Goal: Task Accomplishment & Management: Complete application form

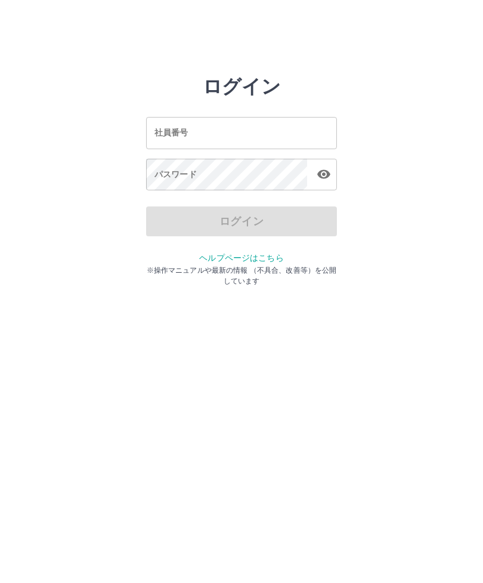
click at [200, 129] on input "社員番号" at bounding box center [241, 133] width 191 height 32
type input "*******"
click at [172, 170] on div "パスワード パスワード" at bounding box center [241, 175] width 191 height 33
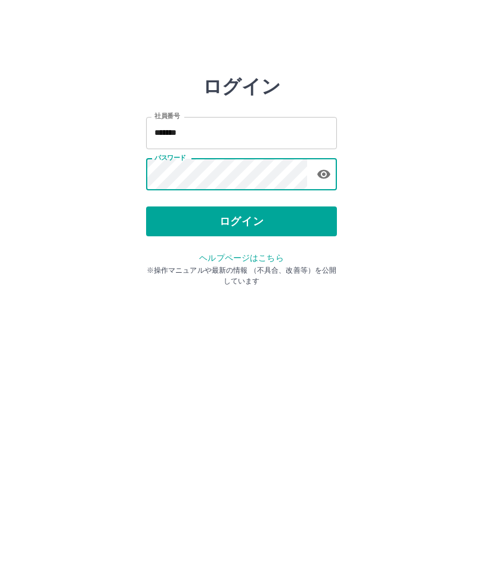
click at [250, 218] on button "ログイン" at bounding box center [241, 221] width 191 height 30
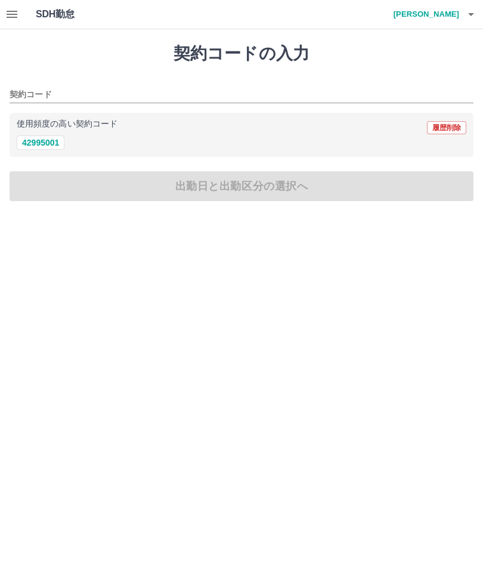
click at [51, 138] on button "42995001" at bounding box center [41, 142] width 48 height 14
type input "********"
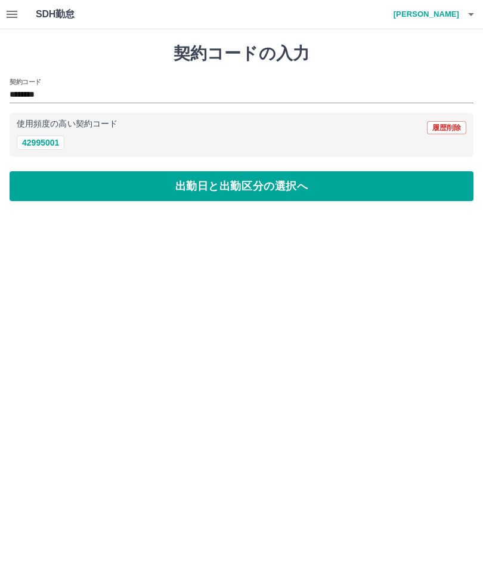
click at [396, 177] on button "出勤日と出勤区分の選択へ" at bounding box center [242, 186] width 464 height 30
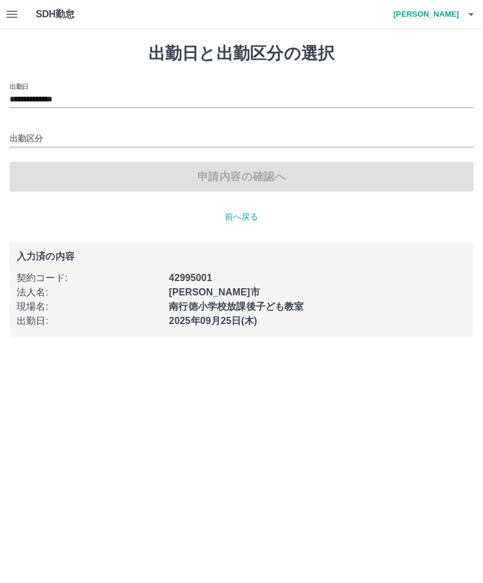
click at [219, 127] on div "出勤区分" at bounding box center [242, 134] width 464 height 25
click at [33, 123] on label "出勤区分" at bounding box center [22, 125] width 25 height 9
click at [33, 132] on input "出勤区分" at bounding box center [242, 139] width 464 height 15
click at [42, 135] on input "出勤区分" at bounding box center [242, 139] width 464 height 15
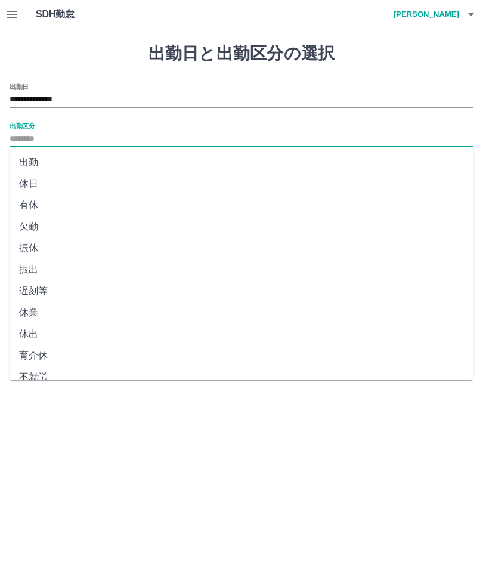
click at [42, 164] on li "出勤" at bounding box center [242, 161] width 464 height 21
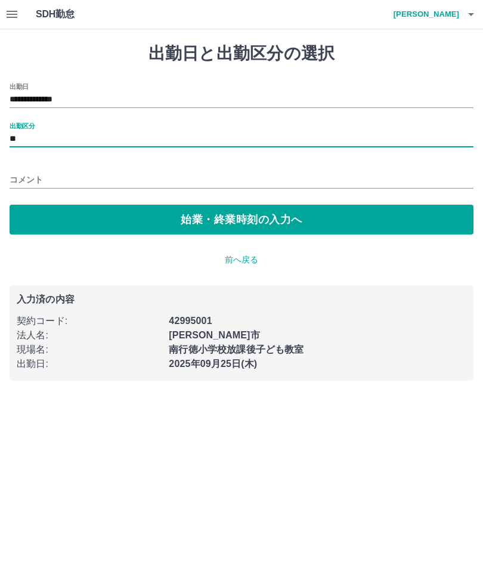
type input "**"
click at [269, 214] on button "始業・終業時刻の入力へ" at bounding box center [242, 220] width 464 height 30
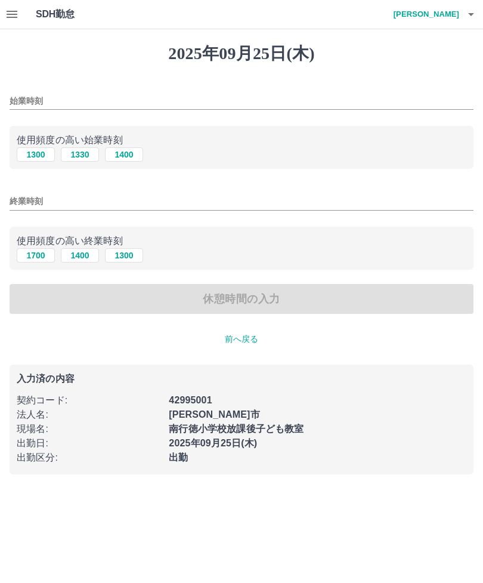
click at [47, 97] on input "始業時刻" at bounding box center [242, 100] width 464 height 17
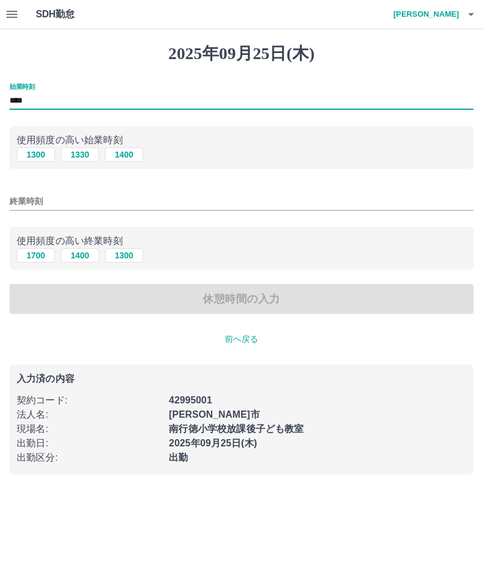
type input "****"
click at [41, 253] on button "1700" at bounding box center [36, 255] width 38 height 14
type input "****"
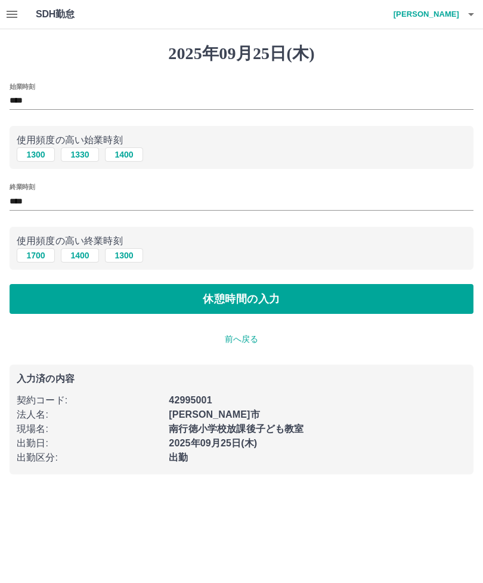
click at [360, 287] on button "休憩時間の入力" at bounding box center [242, 299] width 464 height 30
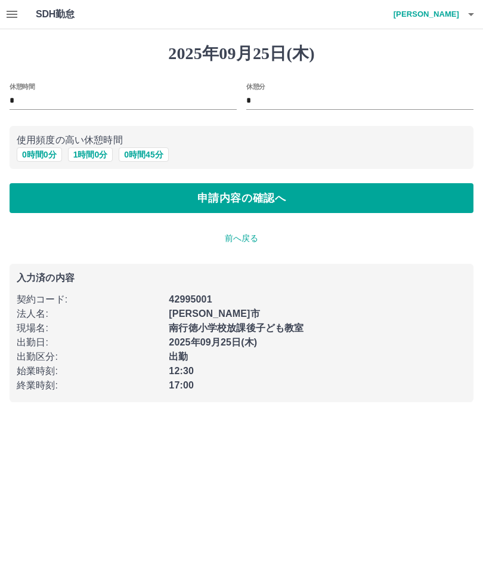
click at [408, 194] on button "申請内容の確認へ" at bounding box center [242, 198] width 464 height 30
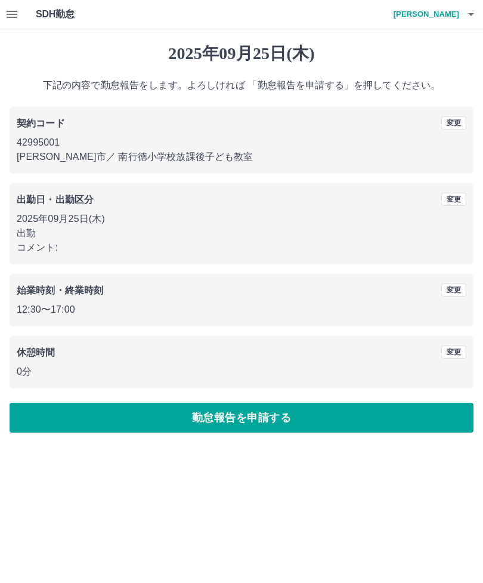
click at [268, 412] on button "勤怠報告を申請する" at bounding box center [242, 417] width 464 height 30
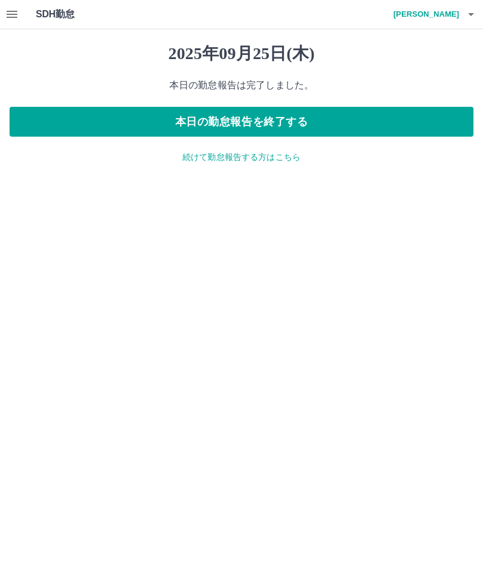
click at [334, 117] on button "本日の勤怠報告を終了する" at bounding box center [242, 122] width 464 height 30
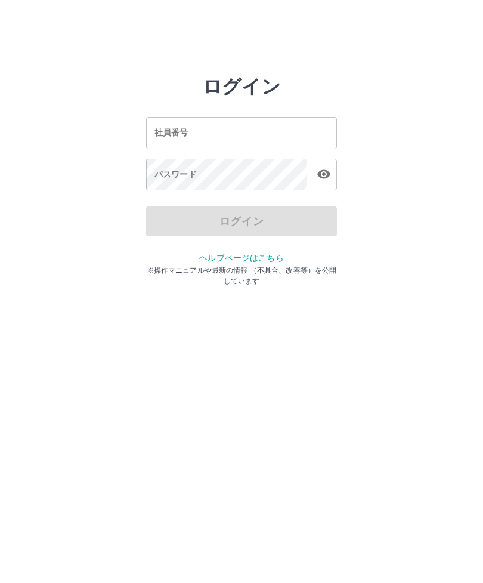
click at [238, 132] on input "社員番号" at bounding box center [241, 133] width 191 height 32
type input "*******"
click at [163, 178] on div "パスワード パスワード" at bounding box center [241, 175] width 191 height 33
click at [171, 179] on div "パスワード パスワード" at bounding box center [241, 175] width 191 height 33
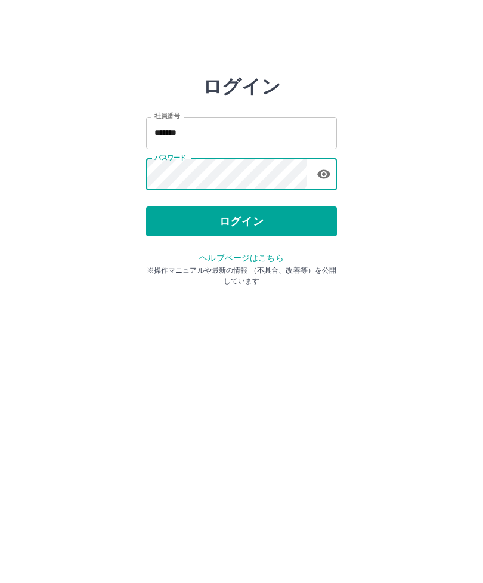
click at [235, 219] on button "ログイン" at bounding box center [241, 221] width 191 height 30
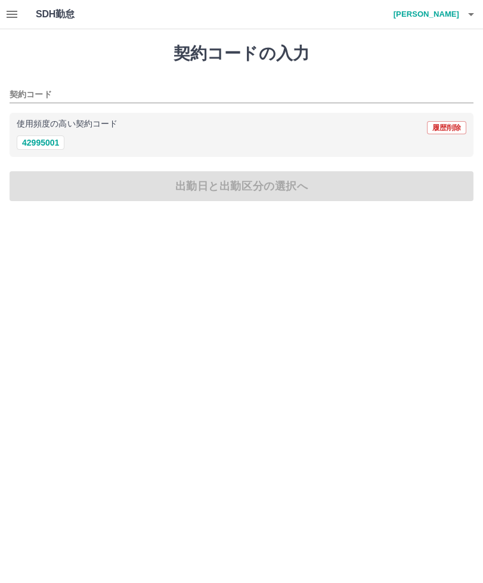
click at [42, 147] on button "42995001" at bounding box center [41, 142] width 48 height 14
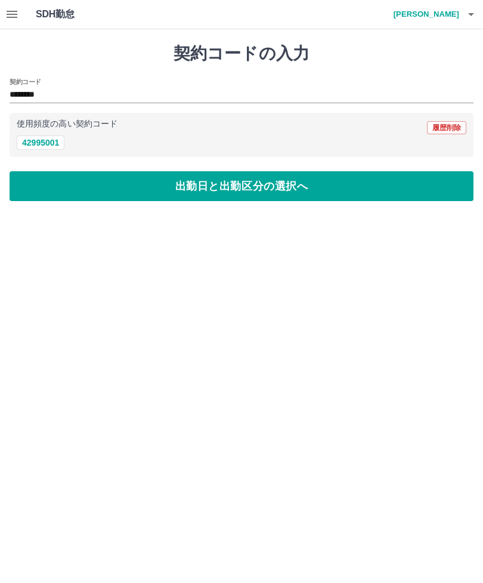
type input "********"
click at [33, 140] on button "42995001" at bounding box center [41, 142] width 48 height 14
click at [45, 145] on button "42995001" at bounding box center [41, 142] width 48 height 14
click at [53, 160] on div "契約コードの入力 契約コード ******** 使用頻度の高い契約コード 履歴削除 42995001 出勤日と出勤区分の選択へ" at bounding box center [241, 122] width 483 height 186
click at [475, 13] on icon "button" at bounding box center [471, 14] width 14 height 14
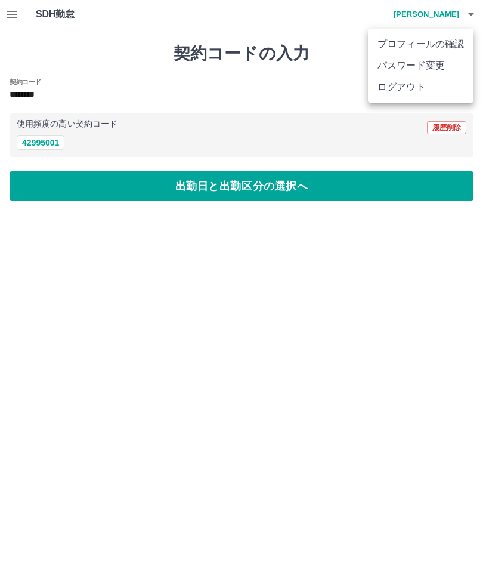
click at [459, 12] on div at bounding box center [241, 291] width 483 height 583
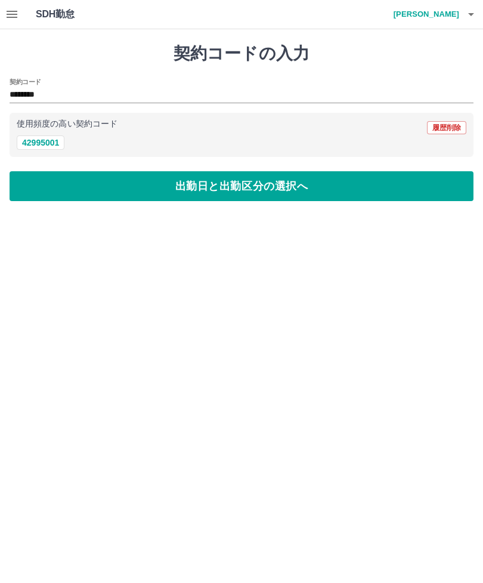
click at [39, 146] on button "42995001" at bounding box center [41, 142] width 48 height 14
click at [39, 145] on button "42995001" at bounding box center [41, 142] width 48 height 14
click at [42, 145] on button "42995001" at bounding box center [41, 142] width 48 height 14
click at [442, 10] on h4 "[PERSON_NAME]" at bounding box center [424, 14] width 72 height 29
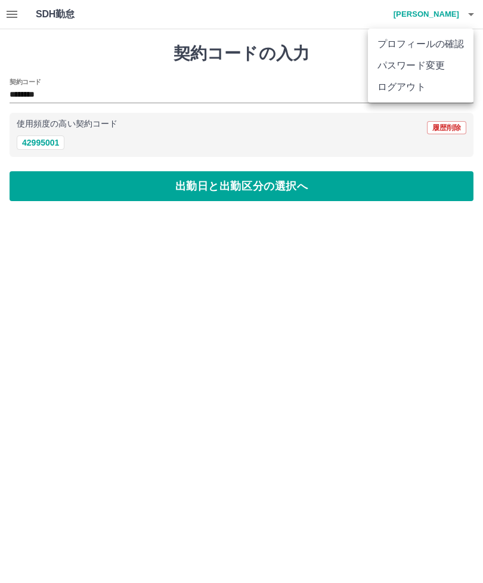
click at [402, 88] on li "ログアウト" at bounding box center [421, 86] width 106 height 21
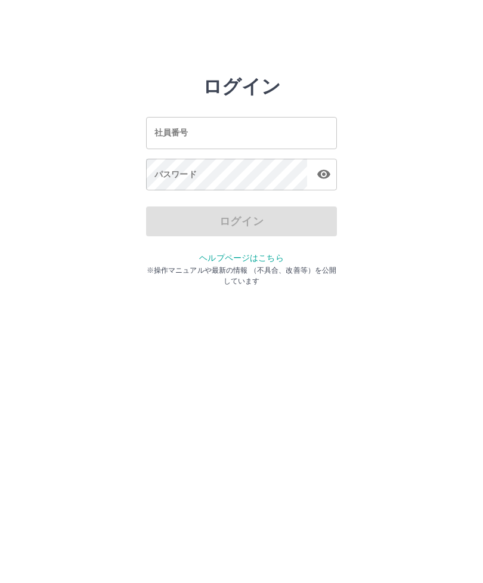
click at [206, 135] on input "社員番号" at bounding box center [241, 133] width 191 height 32
type input "*******"
click at [173, 170] on div "パスワード パスワード" at bounding box center [241, 175] width 191 height 33
click at [163, 175] on div "パスワード パスワード" at bounding box center [241, 175] width 191 height 33
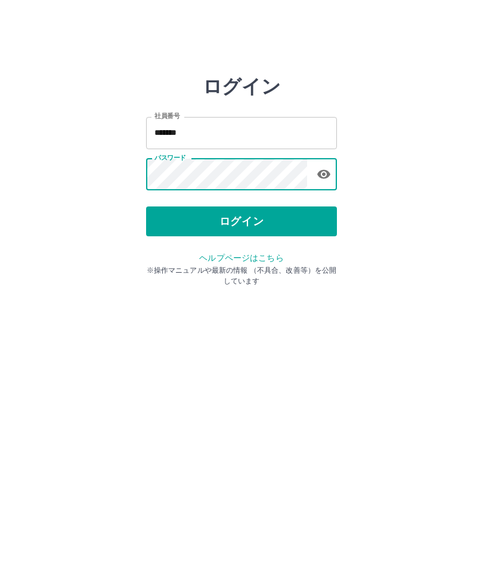
click at [234, 214] on button "ログイン" at bounding box center [241, 221] width 191 height 30
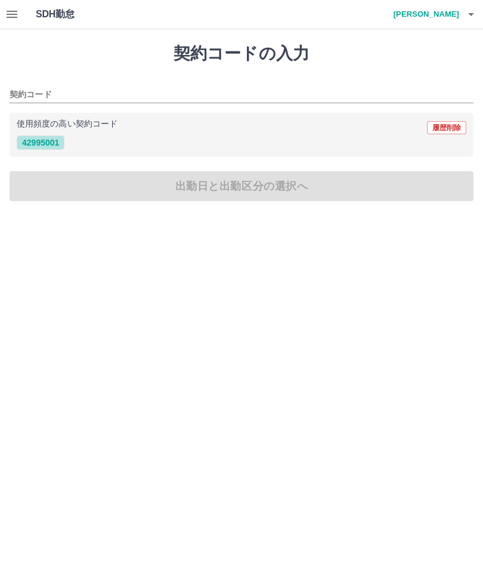
click at [39, 144] on button "42995001" at bounding box center [41, 142] width 48 height 14
type input "********"
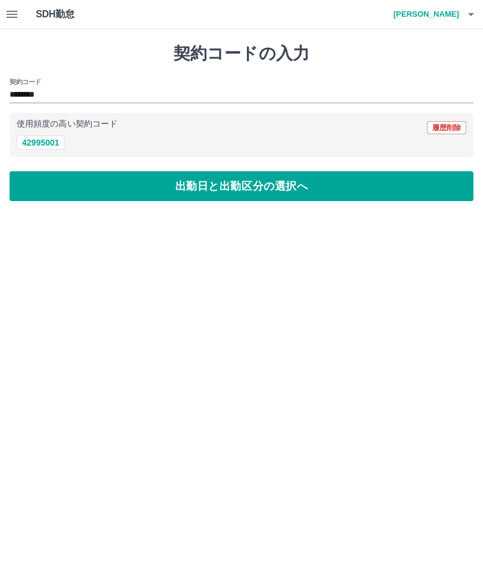
click at [38, 143] on button "42995001" at bounding box center [41, 142] width 48 height 14
click at [249, 180] on button "出勤日と出勤区分の選択へ" at bounding box center [242, 186] width 464 height 30
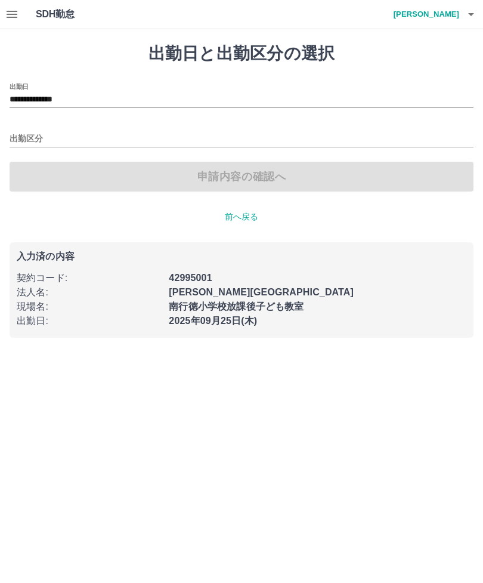
click at [30, 127] on div "出勤区分" at bounding box center [242, 134] width 464 height 25
click at [21, 126] on label "出勤区分" at bounding box center [22, 125] width 25 height 9
click at [21, 132] on input "出勤区分" at bounding box center [242, 139] width 464 height 15
click at [237, 216] on p "前へ戻る" at bounding box center [242, 216] width 464 height 13
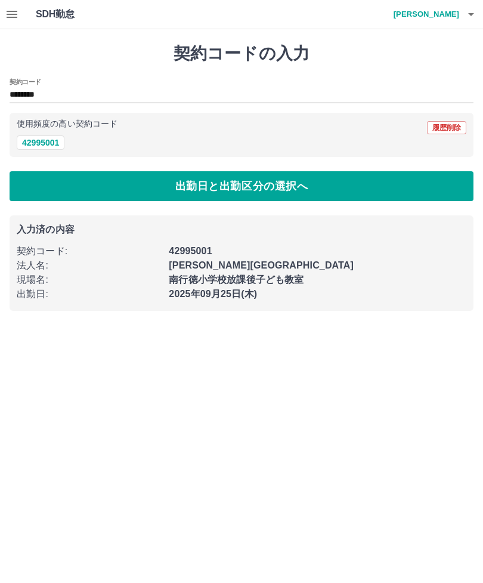
click at [44, 140] on button "42995001" at bounding box center [41, 142] width 48 height 14
click at [46, 147] on button "42995001" at bounding box center [41, 142] width 48 height 14
click at [29, 150] on button "42995001" at bounding box center [41, 142] width 48 height 14
click at [47, 147] on button "42995001" at bounding box center [41, 142] width 48 height 14
click at [37, 145] on button "42995001" at bounding box center [41, 142] width 48 height 14
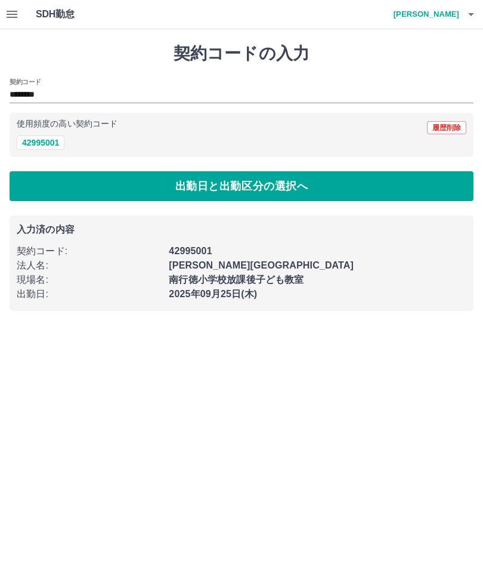
click at [44, 147] on button "42995001" at bounding box center [41, 142] width 48 height 14
click at [240, 187] on button "出勤日と出勤区分の選択へ" at bounding box center [242, 186] width 464 height 30
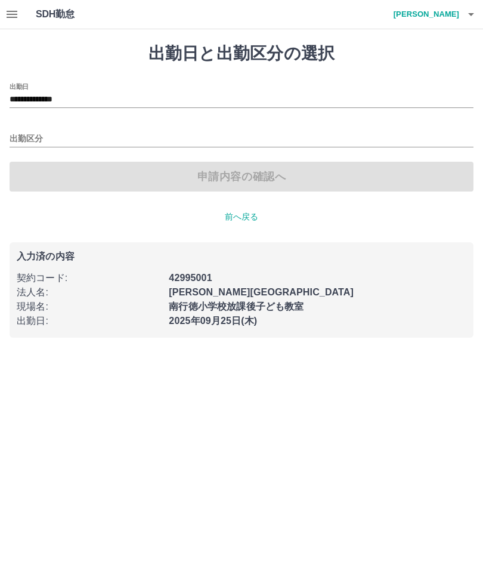
click at [21, 134] on input "出勤区分" at bounding box center [242, 139] width 464 height 15
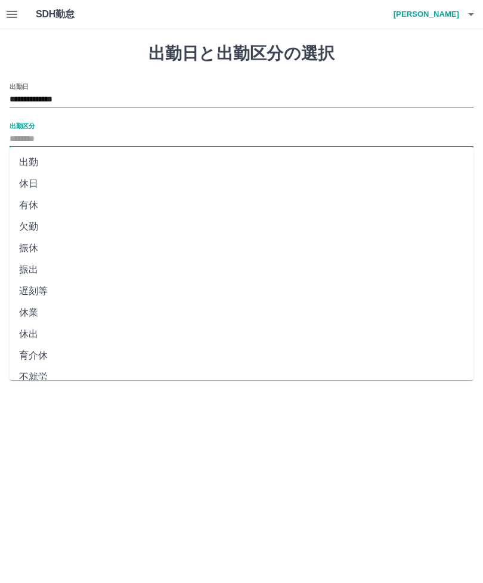
click at [28, 162] on li "出勤" at bounding box center [242, 161] width 464 height 21
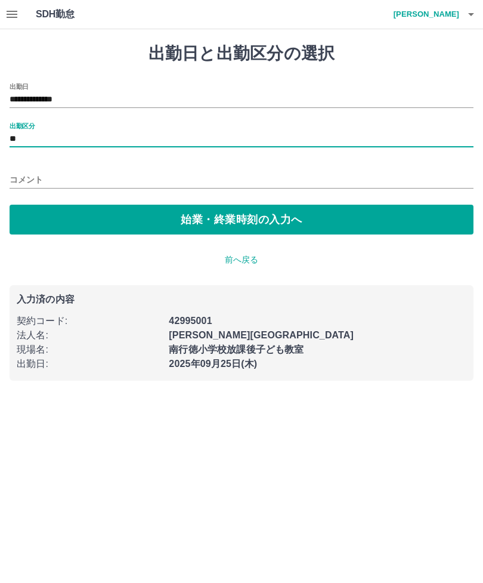
type input "**"
click at [15, 129] on label "出勤区分" at bounding box center [22, 125] width 25 height 9
click at [15, 132] on input "**" at bounding box center [242, 139] width 464 height 15
click at [261, 209] on button "始業・終業時刻の入力へ" at bounding box center [242, 220] width 464 height 30
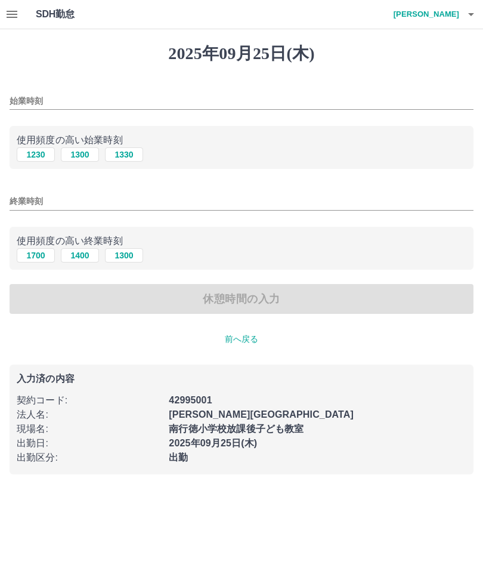
click at [36, 156] on button "1230" at bounding box center [36, 154] width 38 height 14
type input "****"
click at [37, 252] on button "1700" at bounding box center [36, 255] width 38 height 14
type input "****"
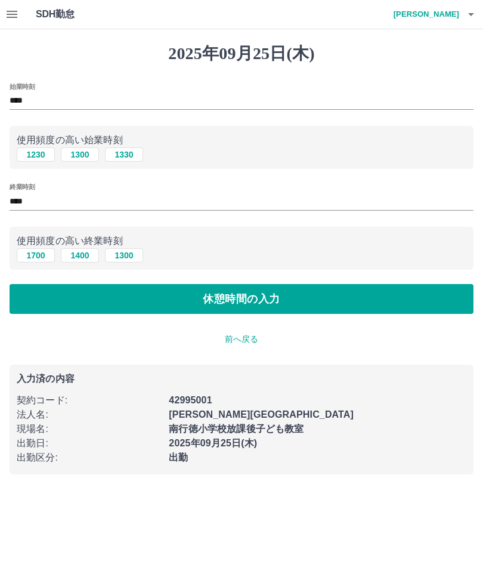
click at [243, 298] on button "休憩時間の入力" at bounding box center [242, 299] width 464 height 30
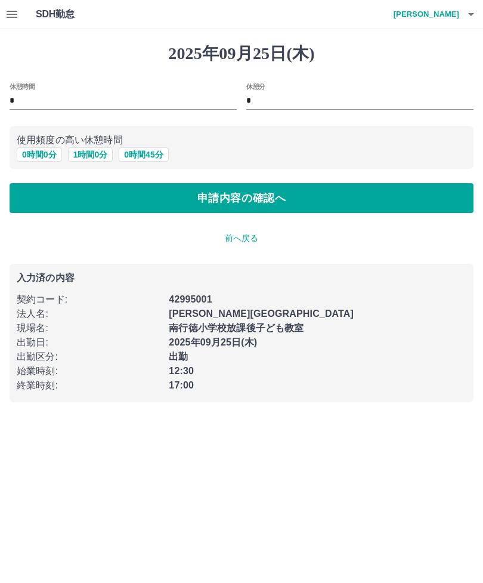
click at [241, 195] on button "申請内容の確認へ" at bounding box center [242, 198] width 464 height 30
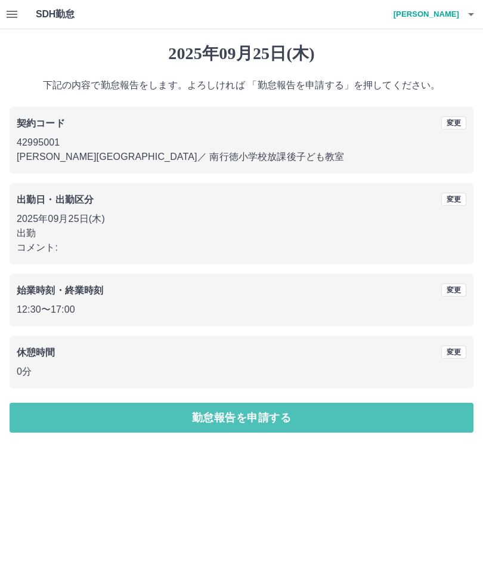
click at [236, 422] on button "勤怠報告を申請する" at bounding box center [242, 417] width 464 height 30
